Goal: Navigation & Orientation: Find specific page/section

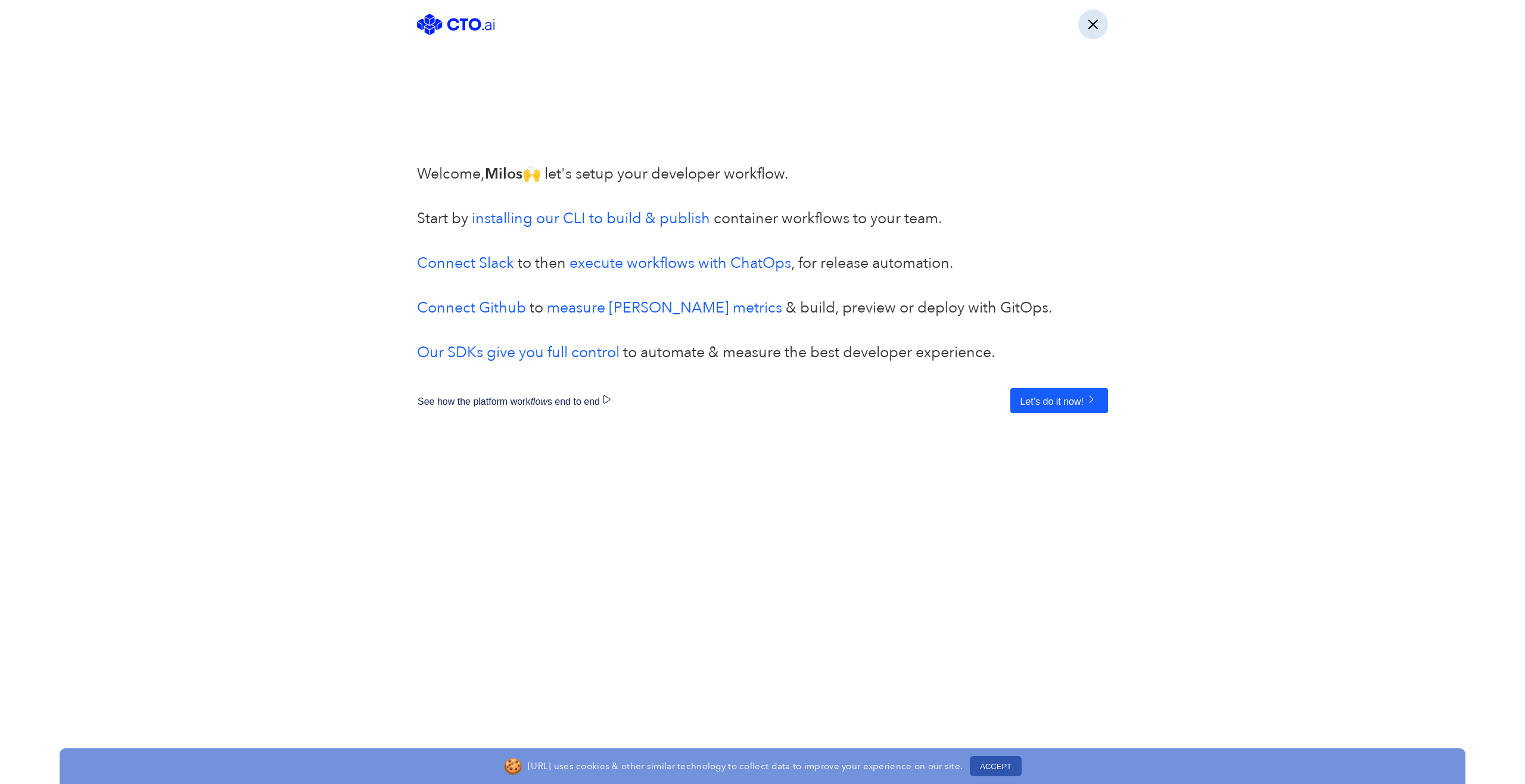
click at [1095, 26] on button "button" at bounding box center [1093, 24] width 30 height 30
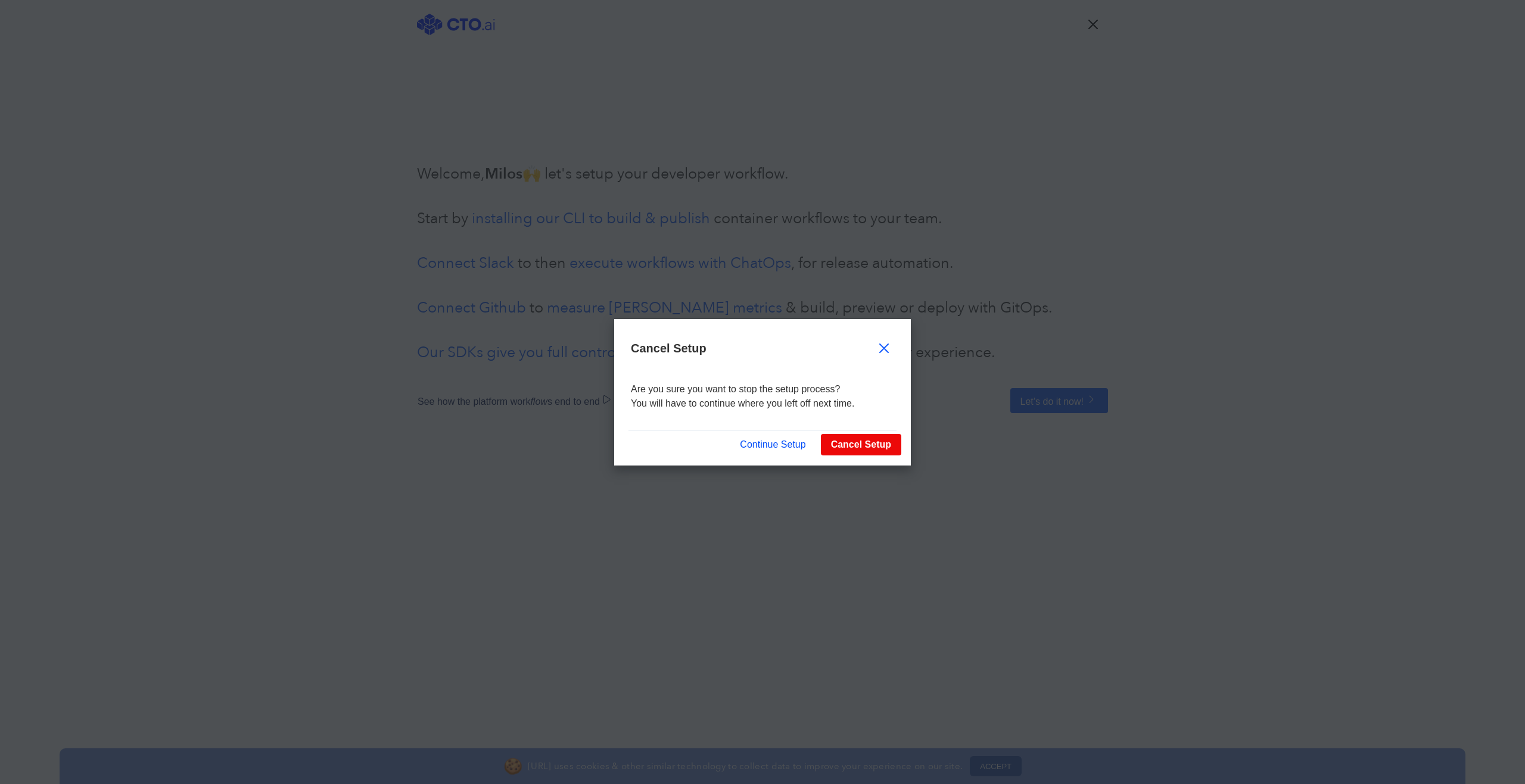
click at [773, 447] on button "Continue Setup" at bounding box center [773, 445] width 86 height 23
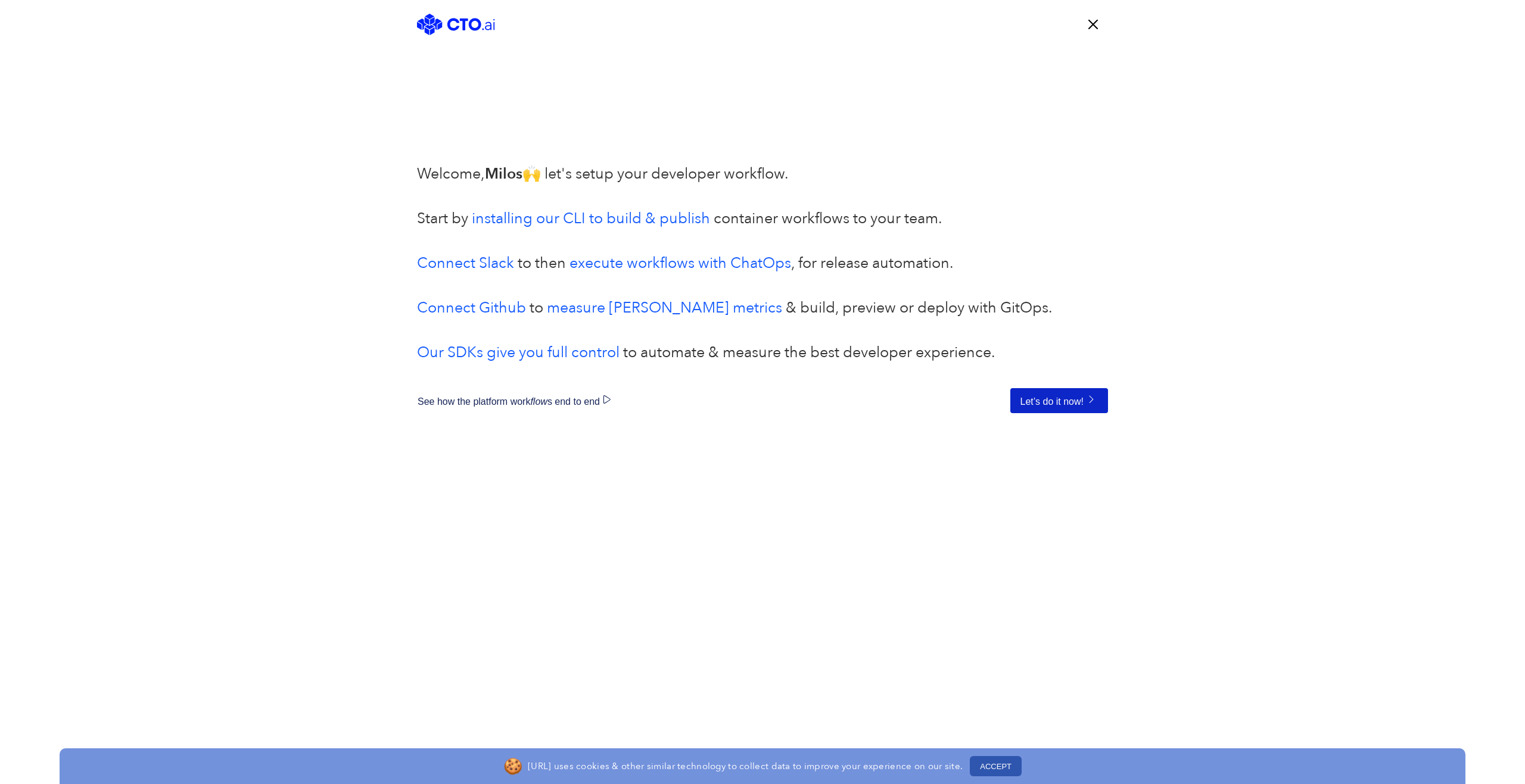
click at [1042, 401] on button "Let’s do it now!" at bounding box center [1058, 401] width 97 height 25
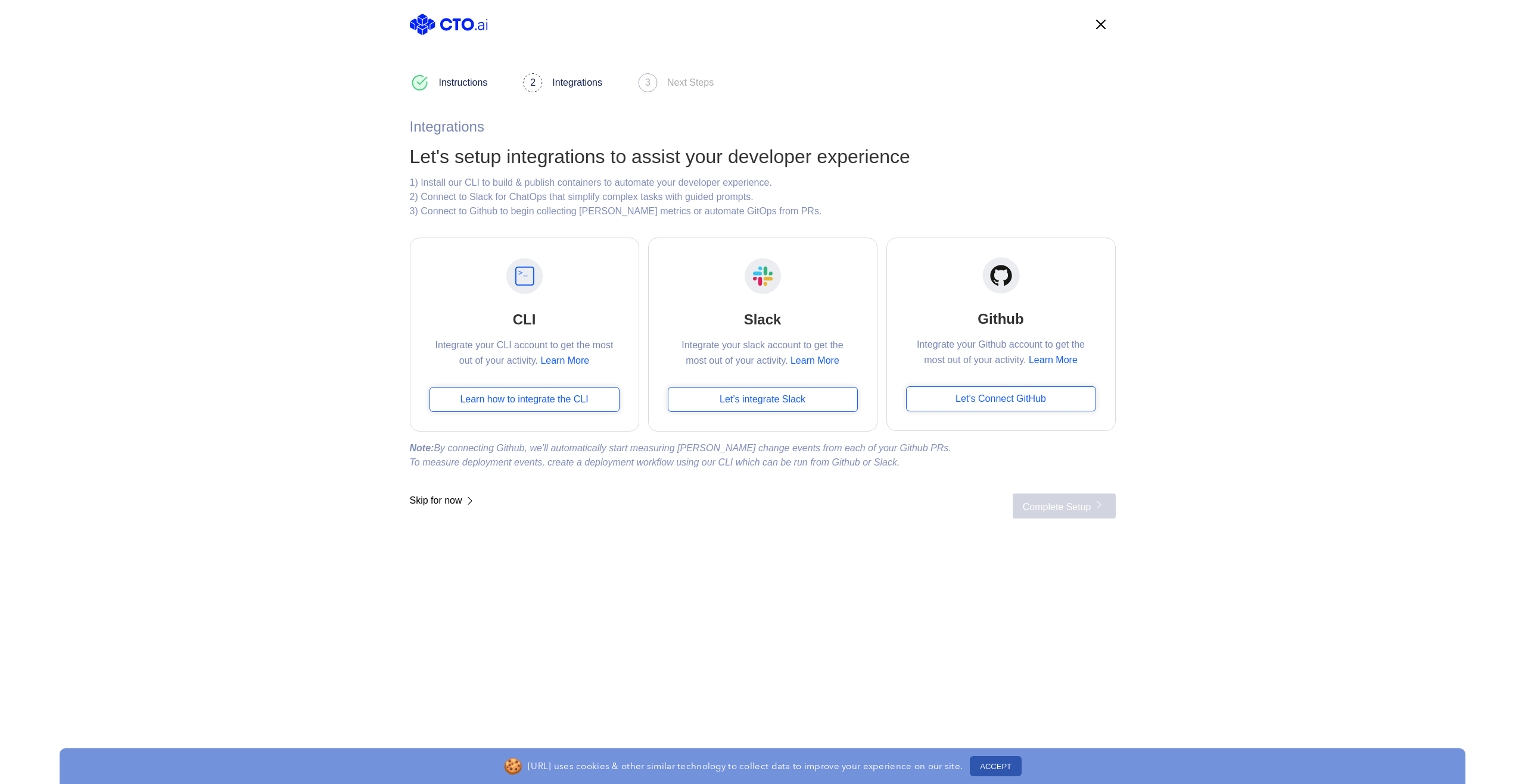
click at [437, 498] on span "Skip for now" at bounding box center [443, 506] width 67 height 25
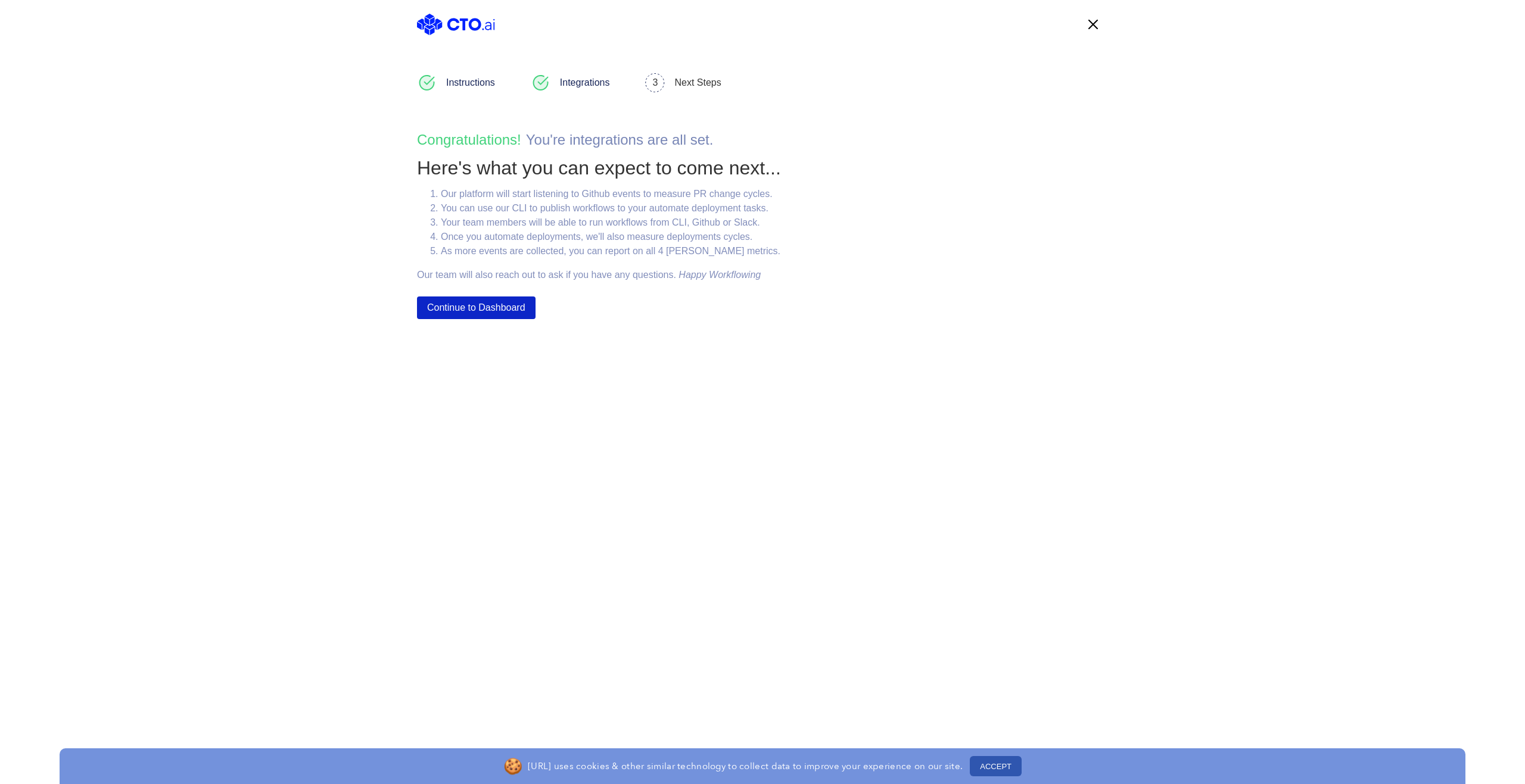
click at [473, 300] on button "Continue to Dashboard" at bounding box center [476, 308] width 118 height 23
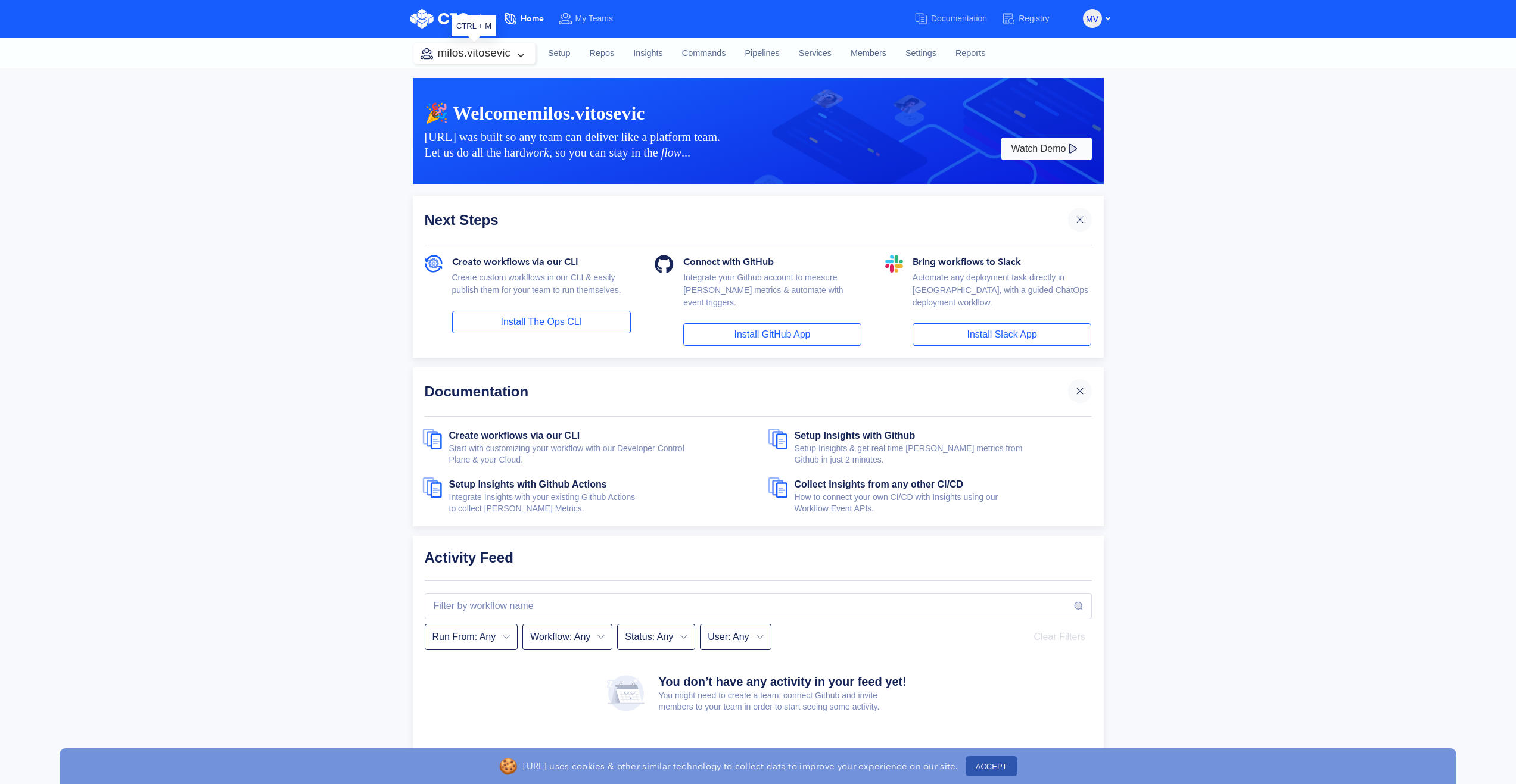
click at [520, 51] on button "milos.vitosevic" at bounding box center [474, 53] width 122 height 21
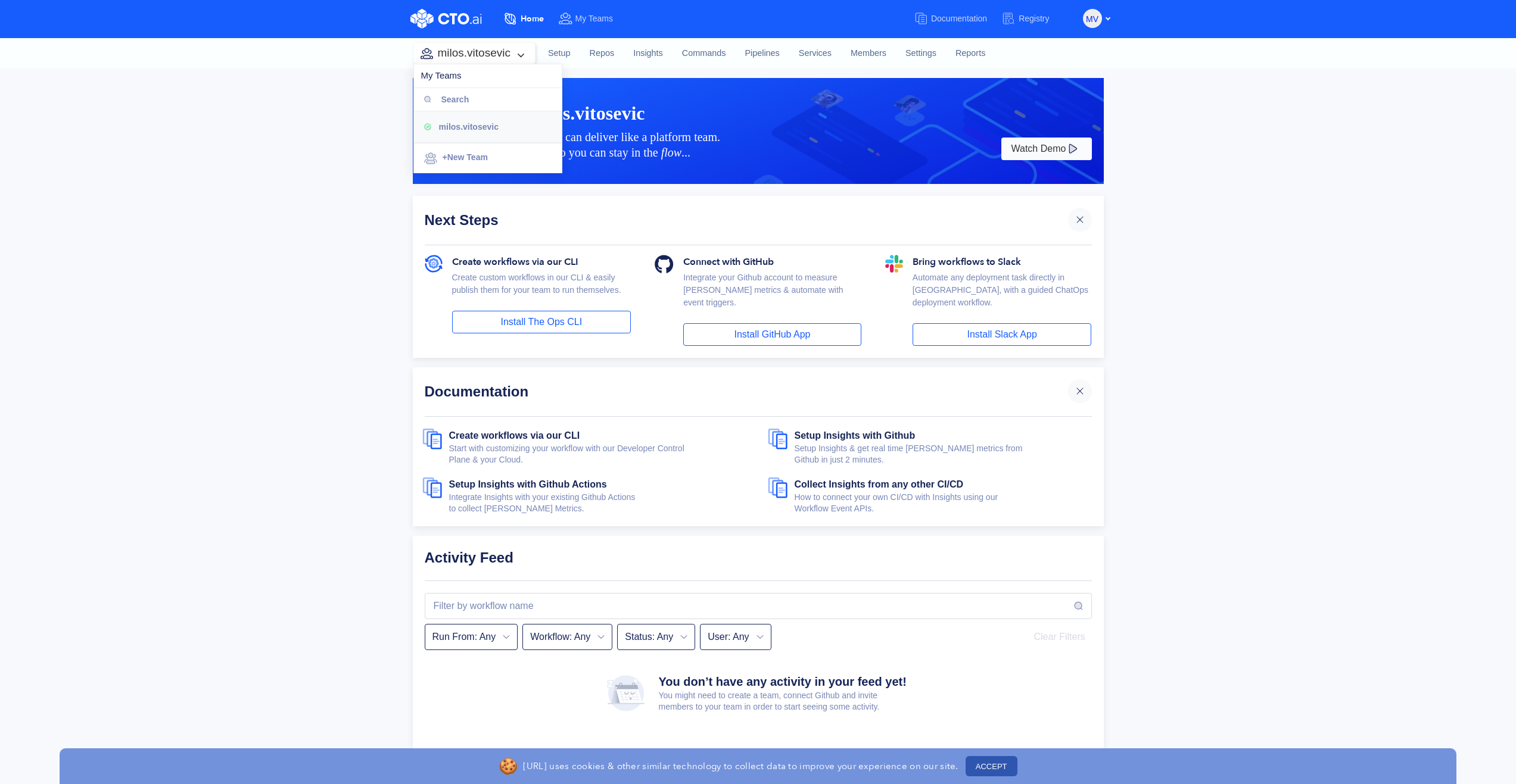
click at [359, 237] on div "🎉 Welcome milos.vitosevic CTO.ai was built so any team can deliver like a platf…" at bounding box center [758, 408] width 1516 height 680
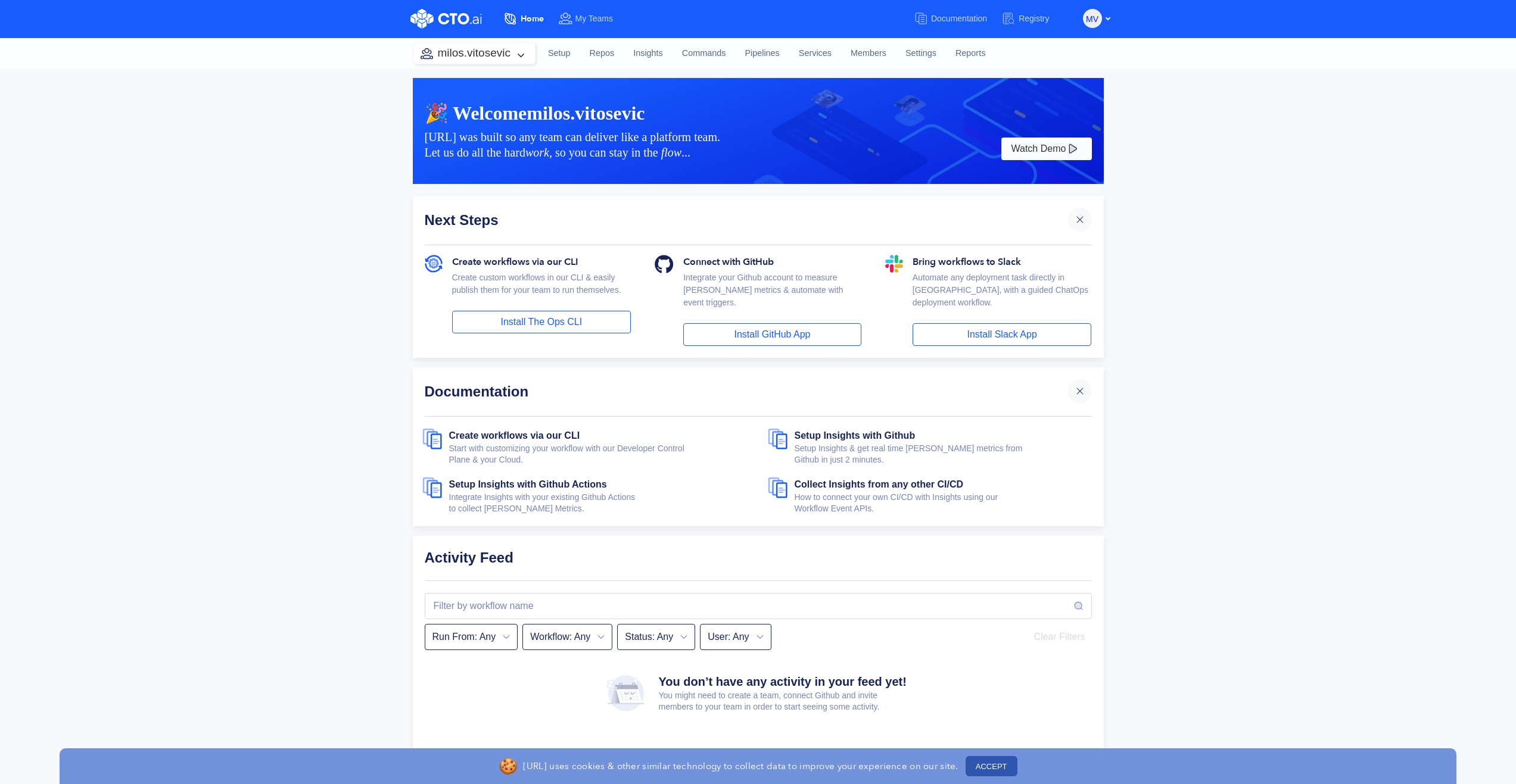
click at [991, 767] on button "ACCEPT" at bounding box center [992, 766] width 52 height 20
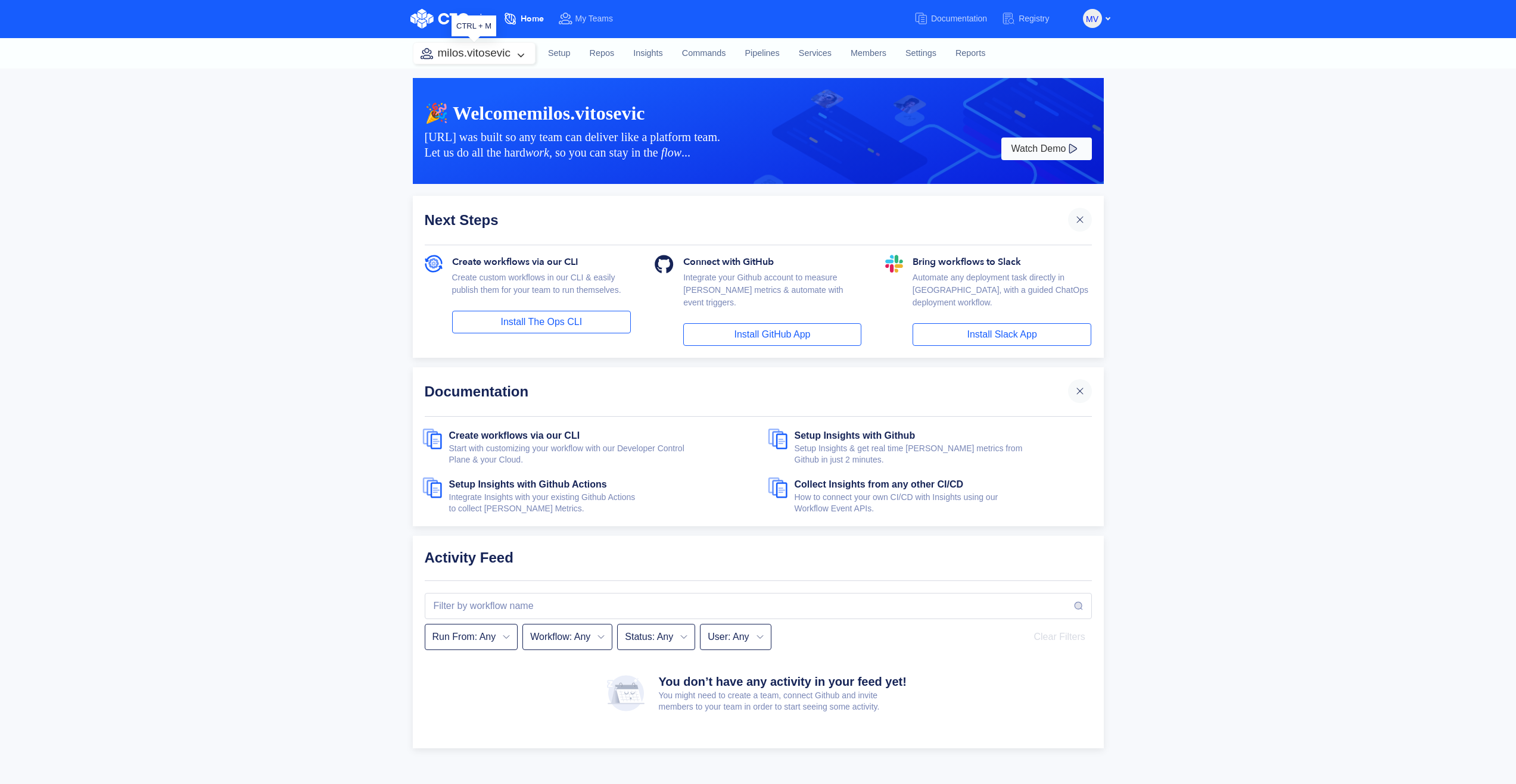
click at [528, 56] on button "milos.vitosevic" at bounding box center [474, 53] width 122 height 21
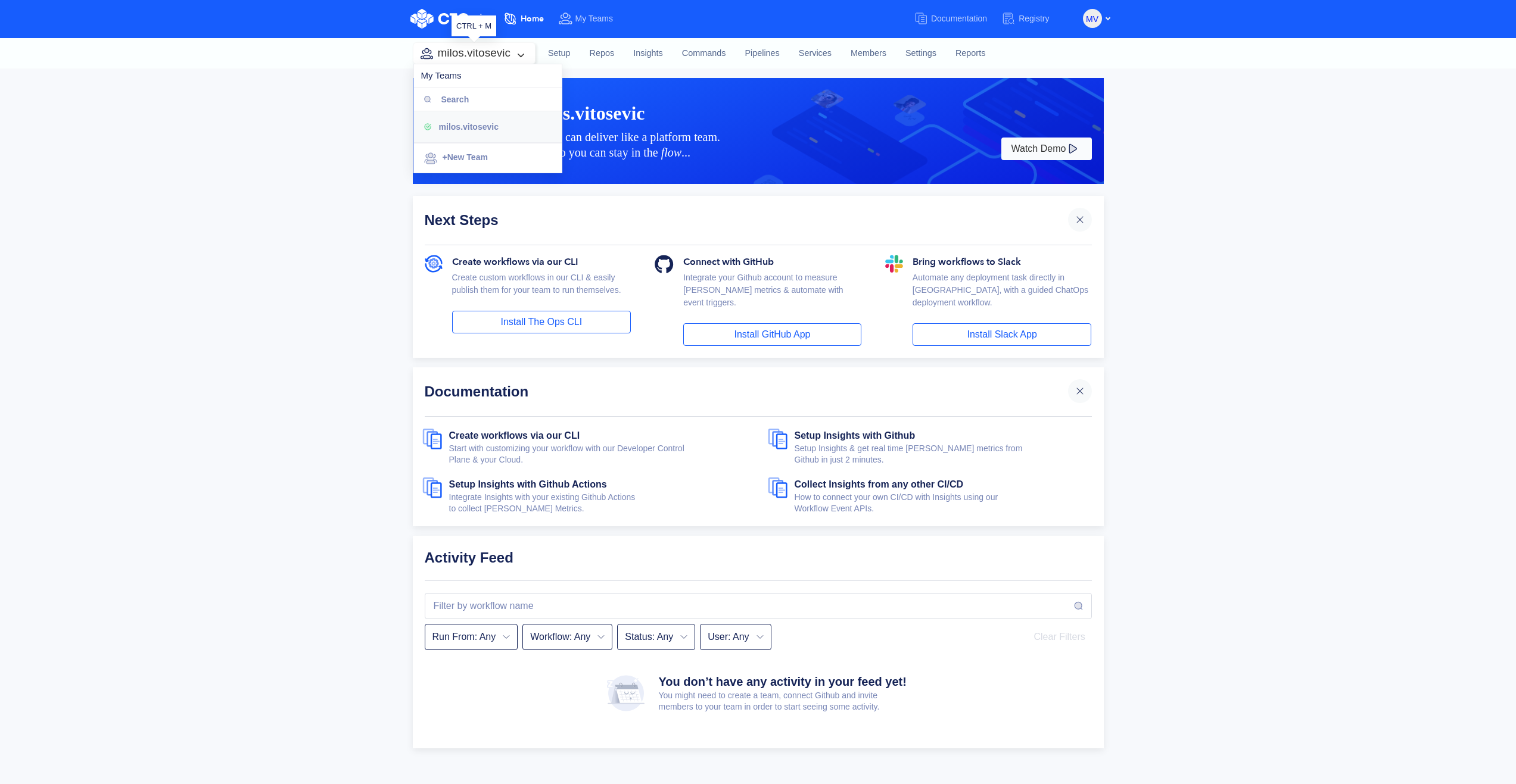
click at [523, 50] on button "milos.vitosevic" at bounding box center [474, 53] width 122 height 21
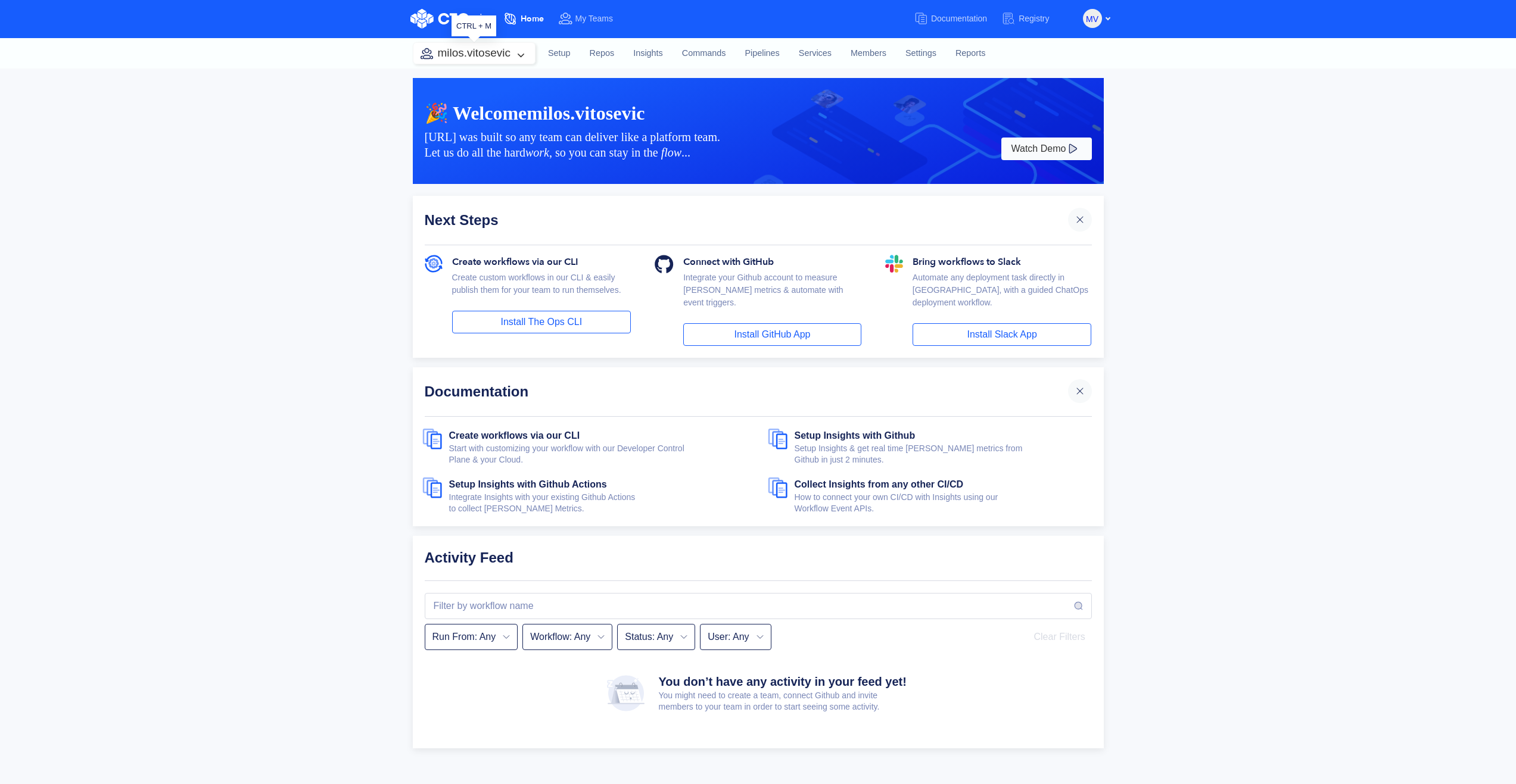
click at [520, 50] on button "milos.vitosevic" at bounding box center [474, 53] width 122 height 21
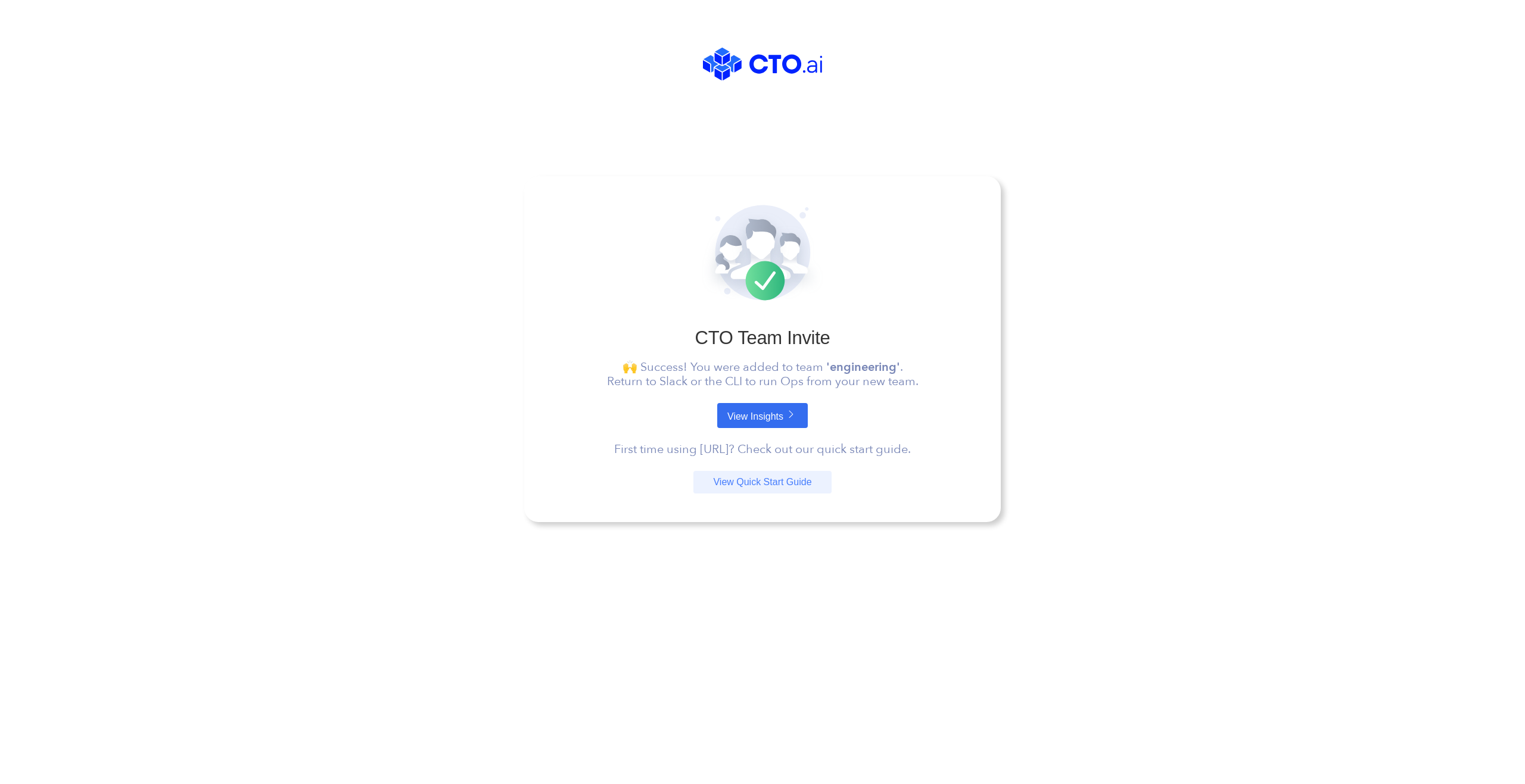
click at [754, 413] on link "View Insights" at bounding box center [762, 416] width 90 height 25
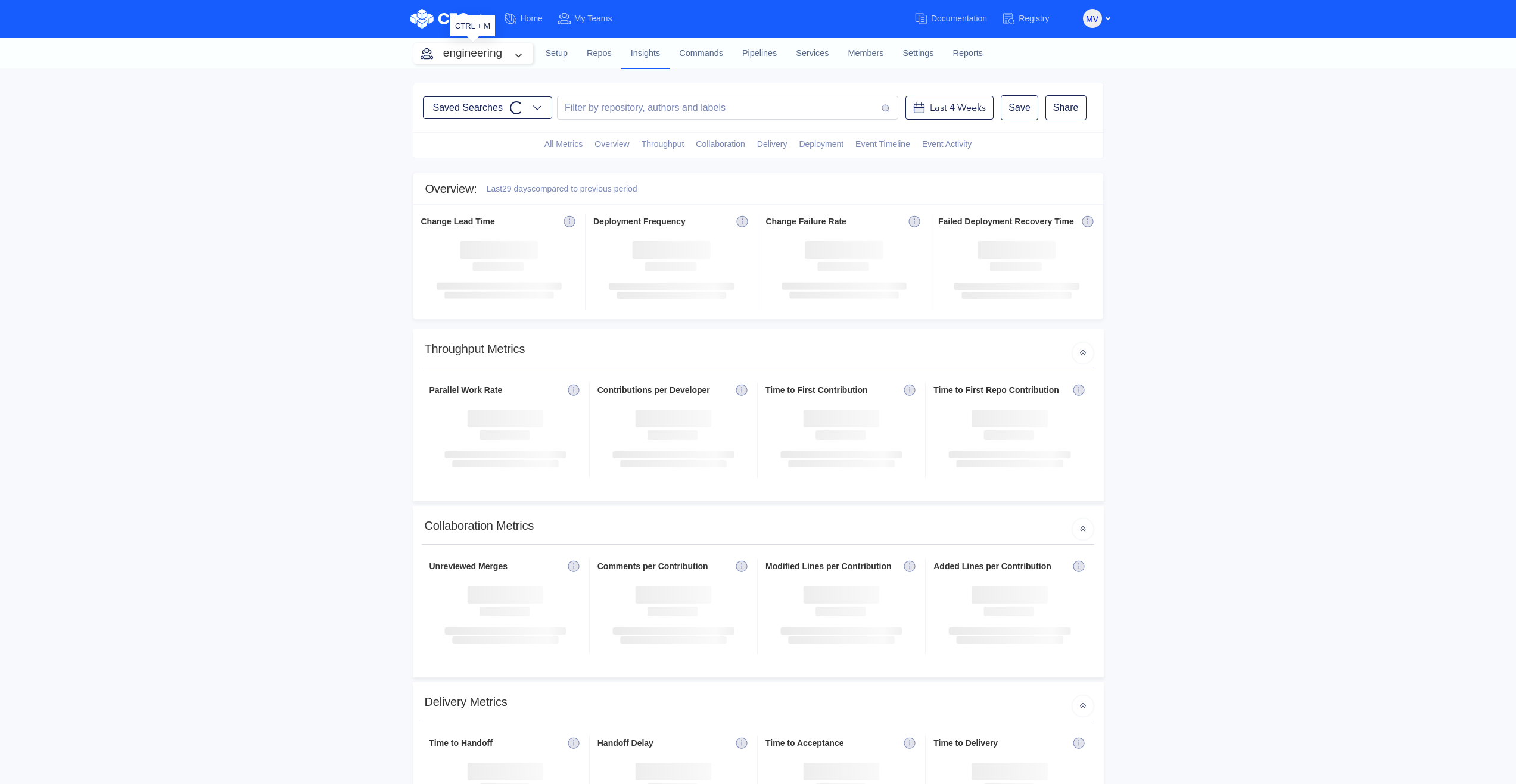
click at [516, 54] on button "engineering" at bounding box center [473, 53] width 119 height 21
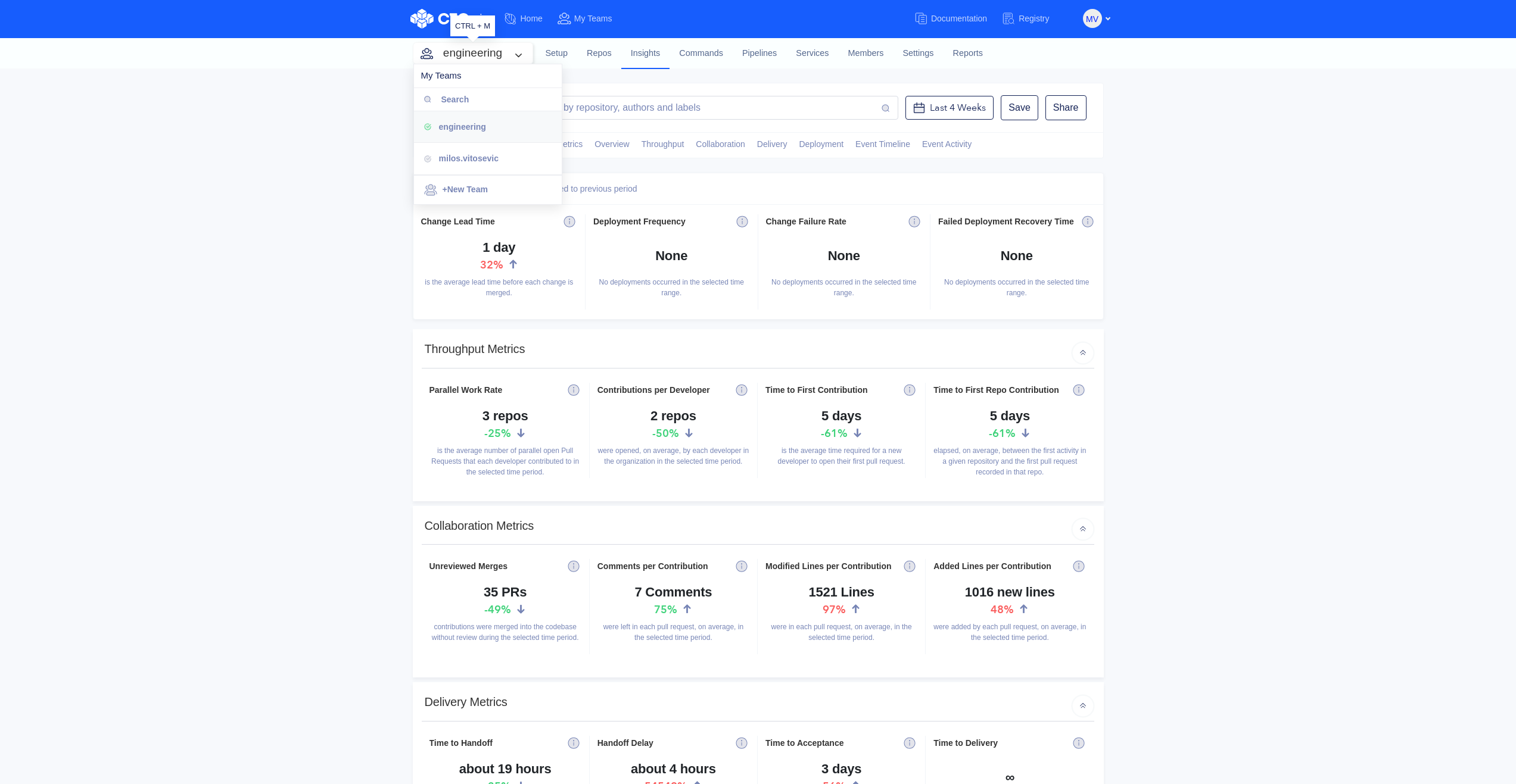
click at [496, 51] on button "engineering" at bounding box center [473, 53] width 119 height 21
click at [700, 54] on link "Commands" at bounding box center [701, 53] width 63 height 32
